Goal: Find specific page/section: Find specific page/section

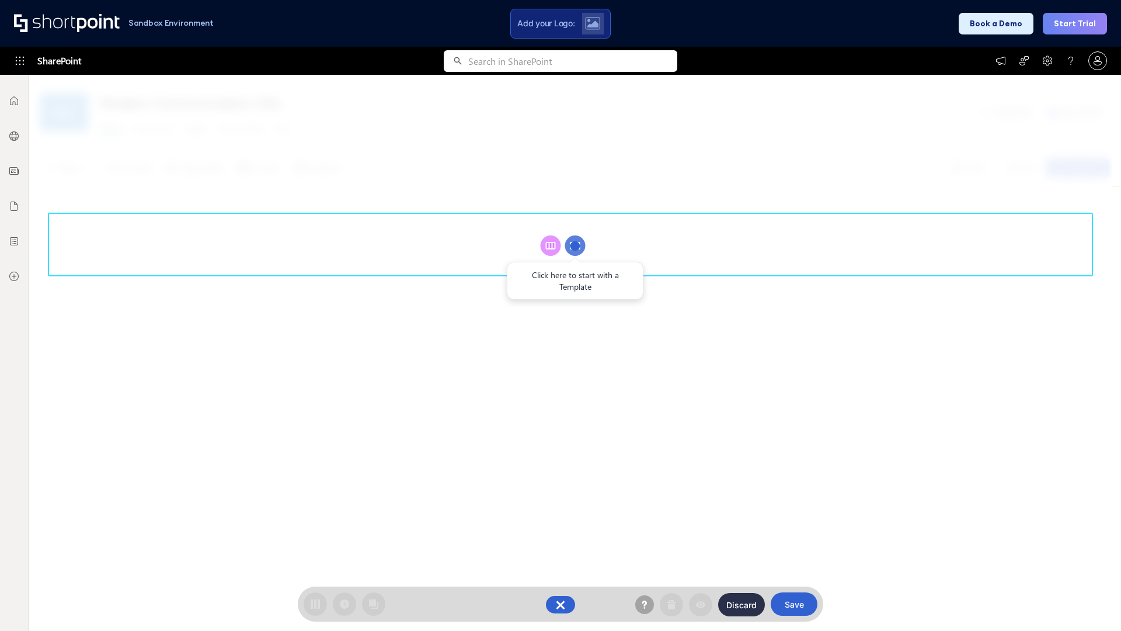
click at [575, 245] on circle at bounding box center [575, 245] width 20 height 20
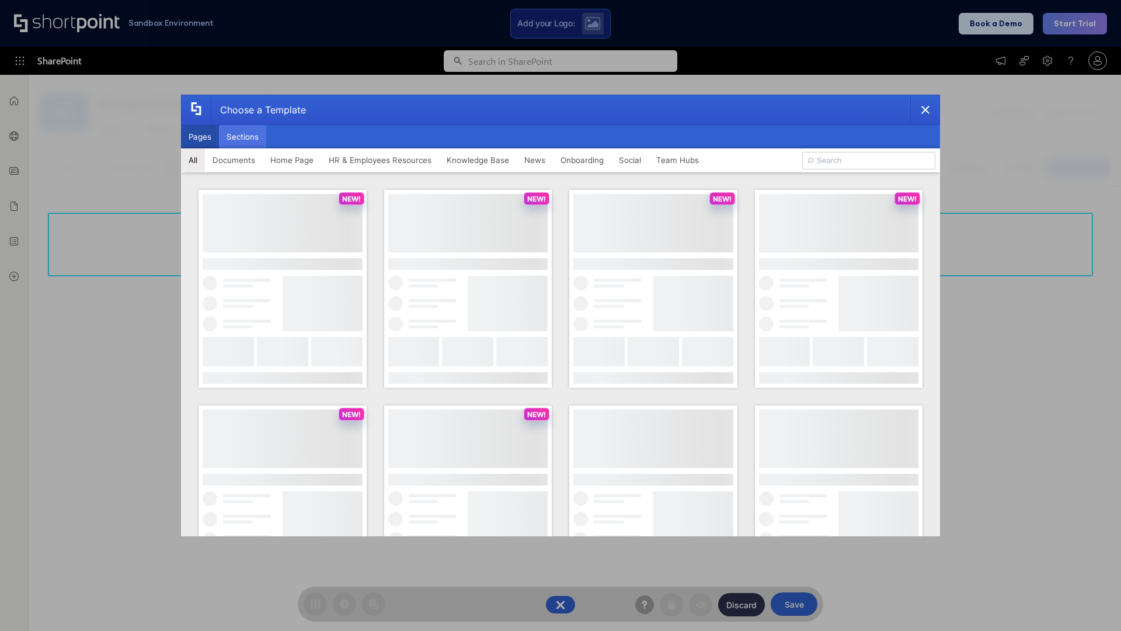
click at [242, 137] on button "Sections" at bounding box center [242, 136] width 47 height 23
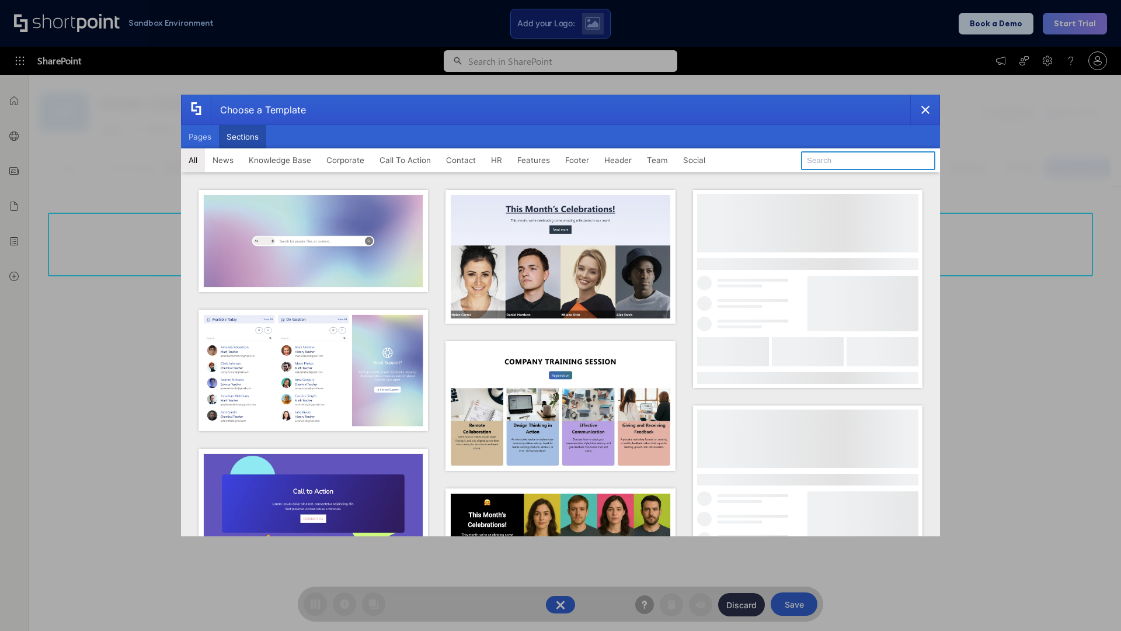
type input "Teams Advanced"
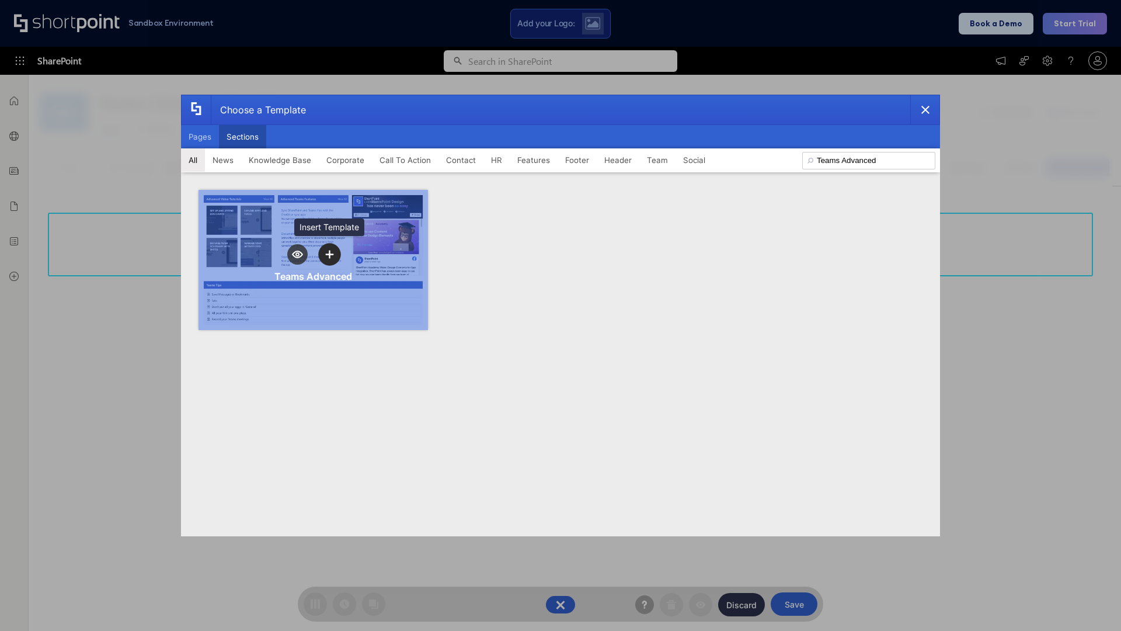
click at [329, 254] on icon "template selector" at bounding box center [329, 254] width 8 height 8
